Goal: Task Accomplishment & Management: Use online tool/utility

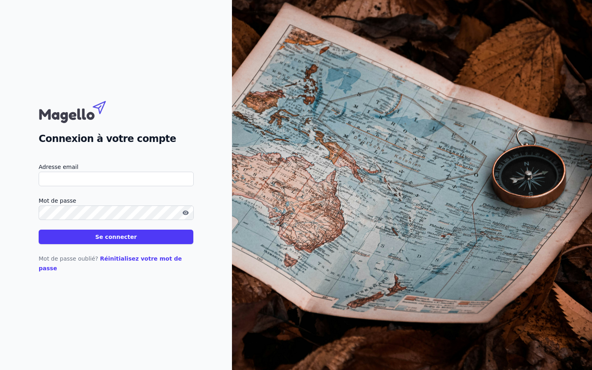
type input "[PERSON_NAME][EMAIL_ADDRESS][DOMAIN_NAME]"
click at [116, 242] on button "Se connecter" at bounding box center [116, 237] width 155 height 14
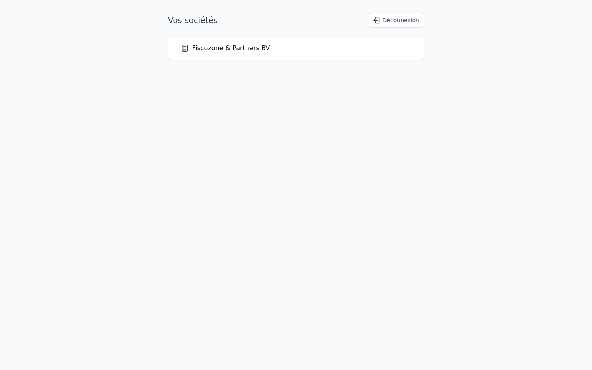
click at [297, 51] on div "Fiscozone & Partners BV" at bounding box center [296, 48] width 230 height 10
click at [236, 52] on link "Fiscozone & Partners BV" at bounding box center [225, 48] width 89 height 10
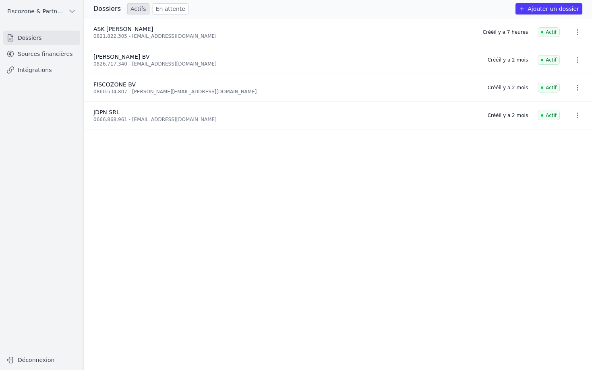
click at [71, 10] on icon "button" at bounding box center [72, 11] width 8 height 8
click at [39, 69] on div at bounding box center [296, 185] width 592 height 370
click at [39, 69] on link "Intégrations" at bounding box center [41, 70] width 77 height 14
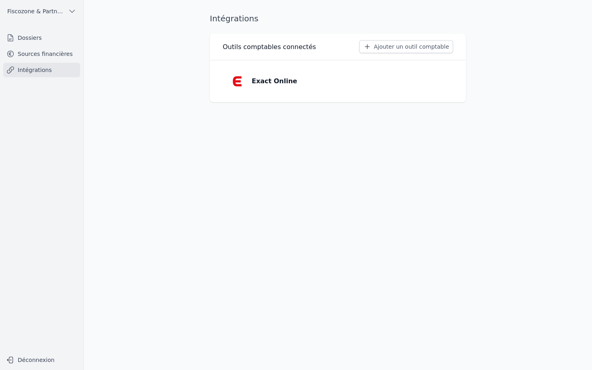
click at [280, 81] on p "Exact Online" at bounding box center [273, 81] width 45 height 10
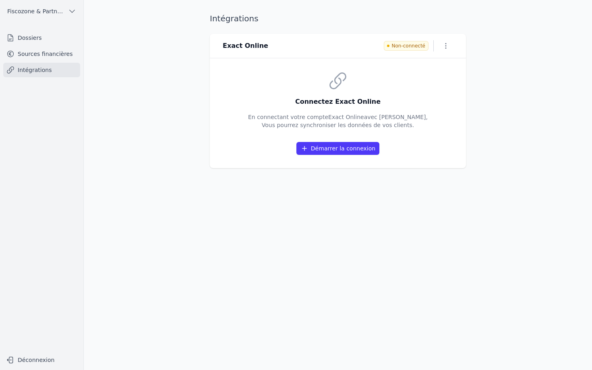
click at [335, 150] on button "Démarrer la connexion" at bounding box center [337, 148] width 83 height 13
